Goal: Browse casually

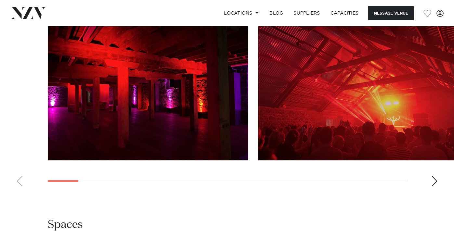
scroll to position [618, 0]
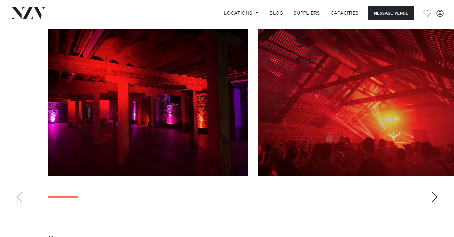
click at [429, 208] on swiper-container at bounding box center [227, 118] width 454 height 178
click at [432, 202] on div "Next slide" at bounding box center [434, 197] width 7 height 10
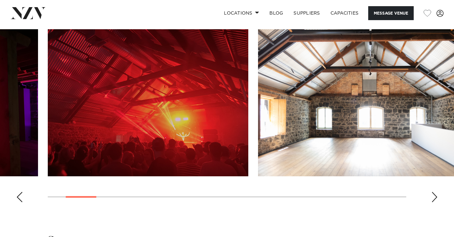
click at [434, 202] on div "Next slide" at bounding box center [434, 197] width 7 height 10
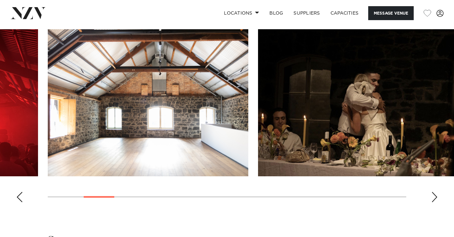
click at [435, 202] on div "Next slide" at bounding box center [434, 197] width 7 height 10
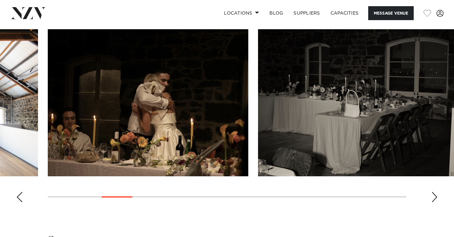
click at [434, 202] on div "Next slide" at bounding box center [434, 197] width 7 height 10
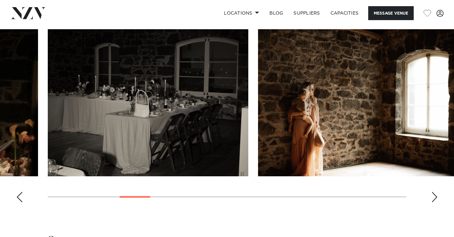
click at [434, 202] on div "Next slide" at bounding box center [434, 197] width 7 height 10
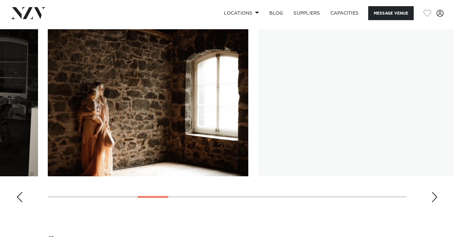
click at [433, 202] on div "Next slide" at bounding box center [434, 197] width 7 height 10
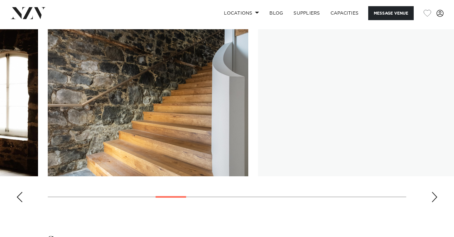
click at [433, 202] on div "Next slide" at bounding box center [434, 197] width 7 height 10
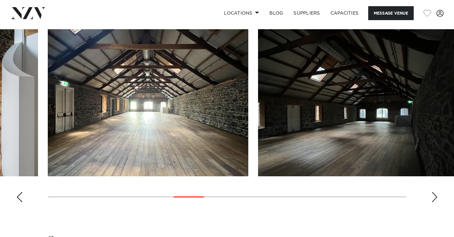
click at [433, 202] on div "Next slide" at bounding box center [434, 197] width 7 height 10
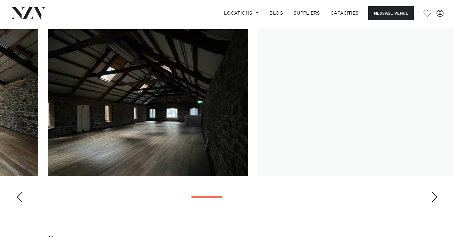
click at [433, 202] on div "Next slide" at bounding box center [434, 197] width 7 height 10
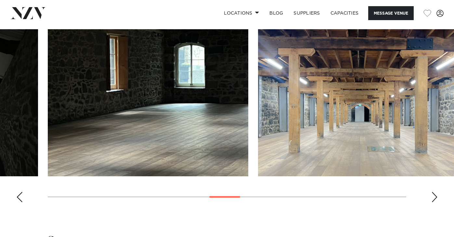
click at [433, 202] on div "Next slide" at bounding box center [434, 197] width 7 height 10
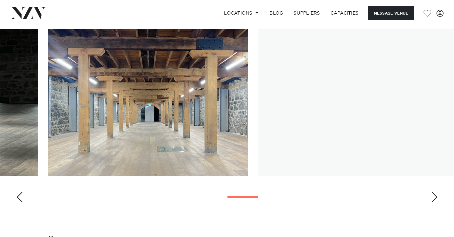
click at [433, 202] on div "Next slide" at bounding box center [434, 197] width 7 height 10
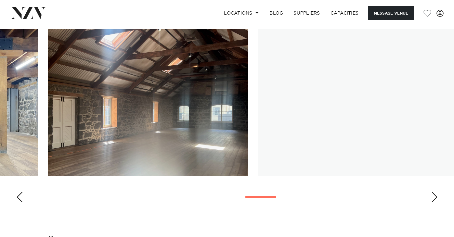
click at [433, 202] on div "Next slide" at bounding box center [434, 197] width 7 height 10
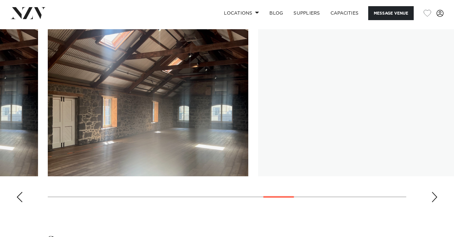
click at [433, 202] on div "Next slide" at bounding box center [434, 197] width 7 height 10
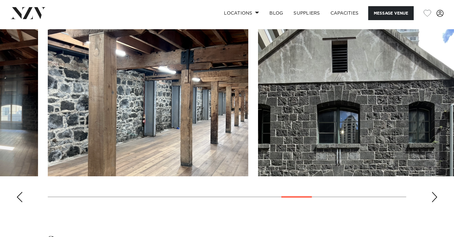
click at [433, 202] on div "Next slide" at bounding box center [434, 197] width 7 height 10
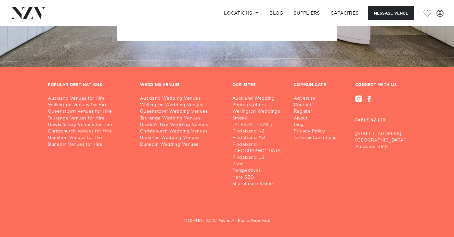
scroll to position [1465, 0]
